Goal: Task Accomplishment & Management: Complete application form

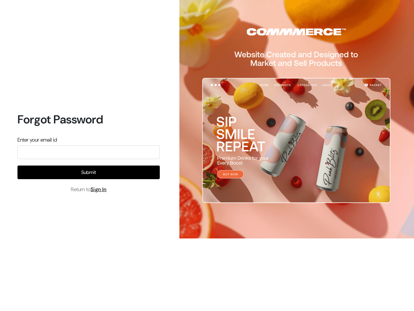
click at [89, 164] on form "Enter your email id Submit Return to Sign In" at bounding box center [88, 164] width 142 height 57
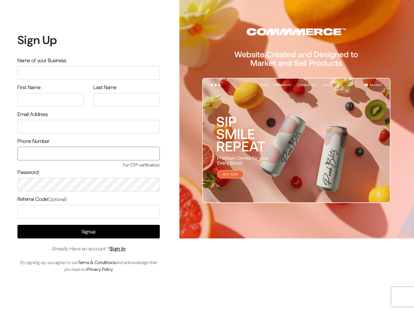
click at [89, 153] on input "text" at bounding box center [88, 154] width 142 height 14
click at [89, 231] on button "Signup" at bounding box center [88, 231] width 142 height 14
